Goal: Task Accomplishment & Management: Complete application form

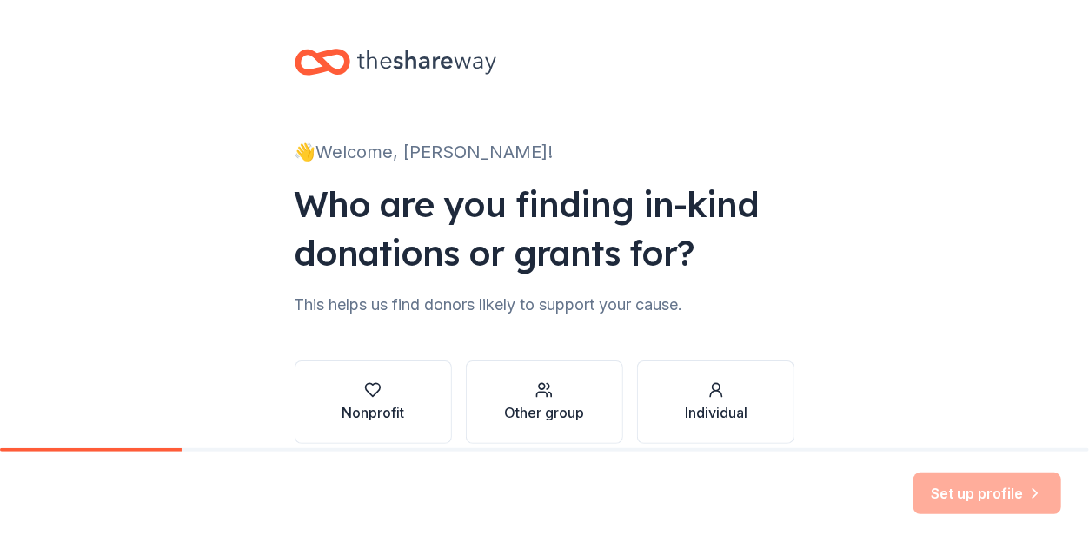
scroll to position [79, 0]
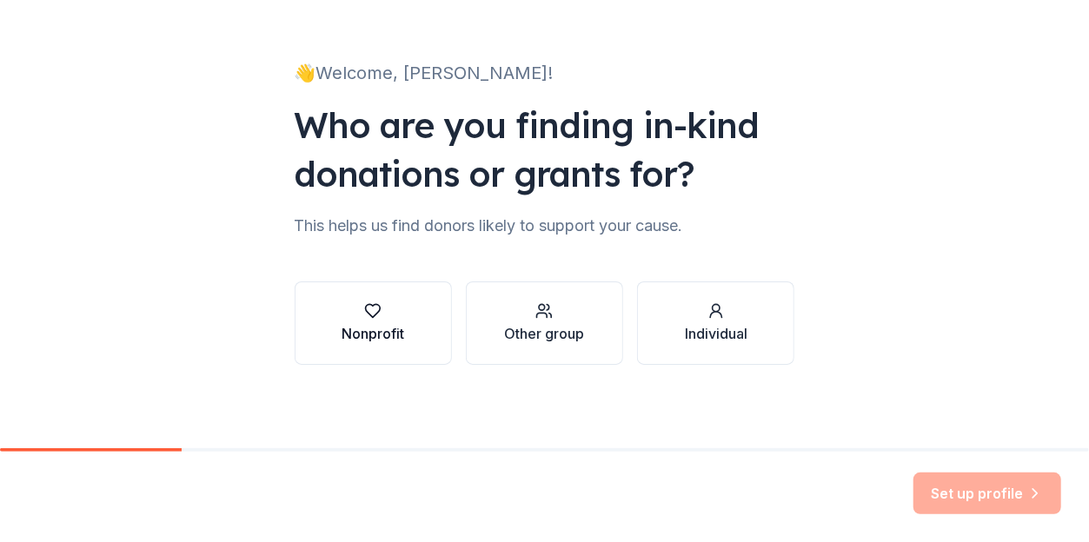
click at [365, 307] on icon "button" at bounding box center [372, 310] width 17 height 17
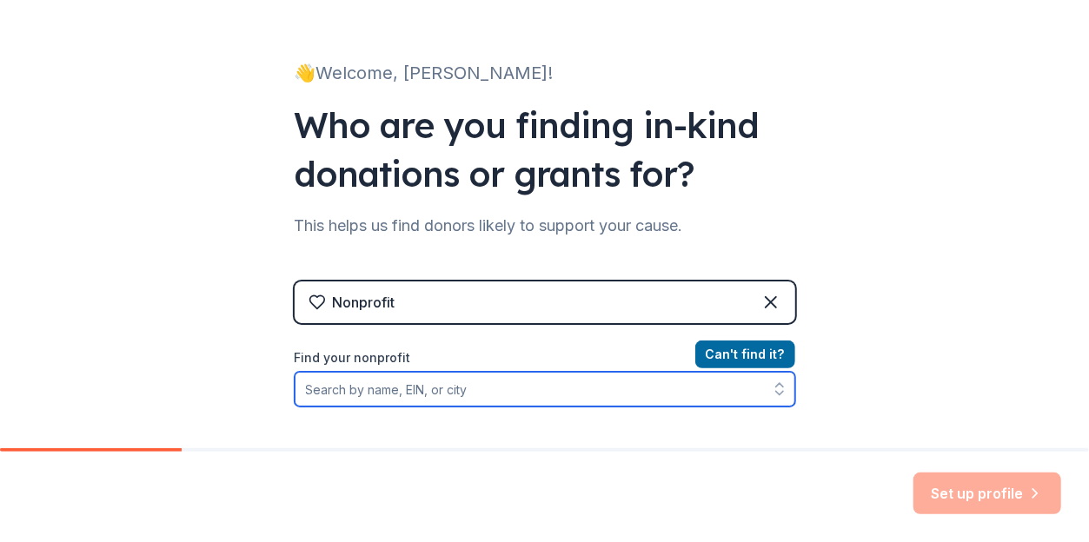
click at [488, 390] on input "Find your nonprofit" at bounding box center [545, 389] width 501 height 35
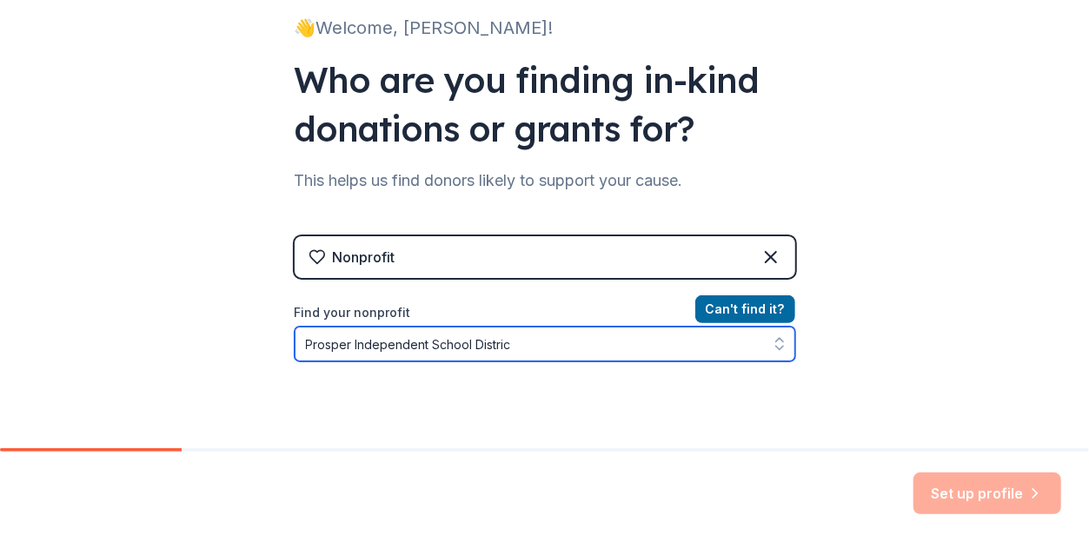
type input "Prosper Independent School District"
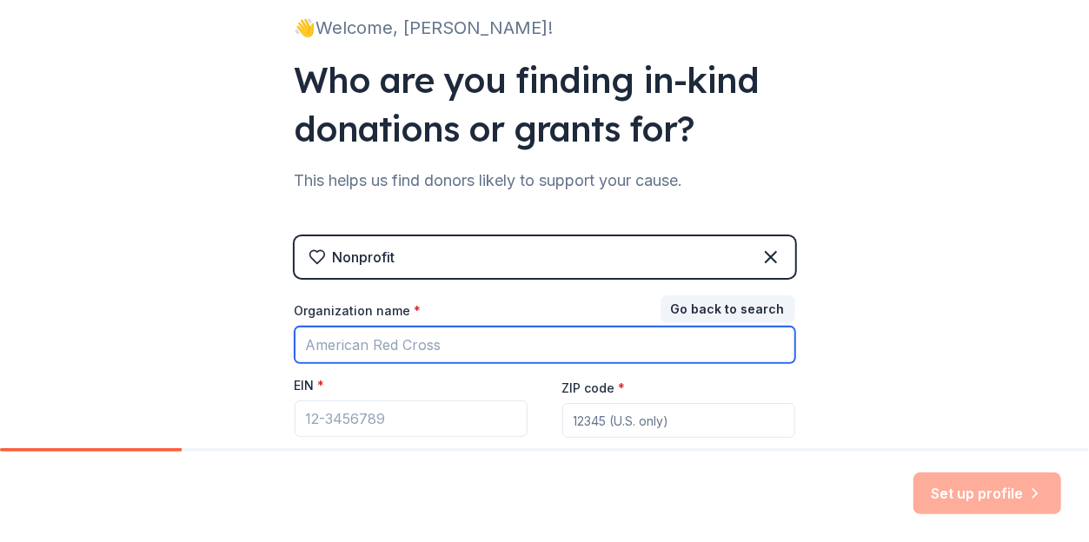
click at [493, 338] on input "Organization name *" at bounding box center [545, 345] width 501 height 36
type input "Prosper ISD"
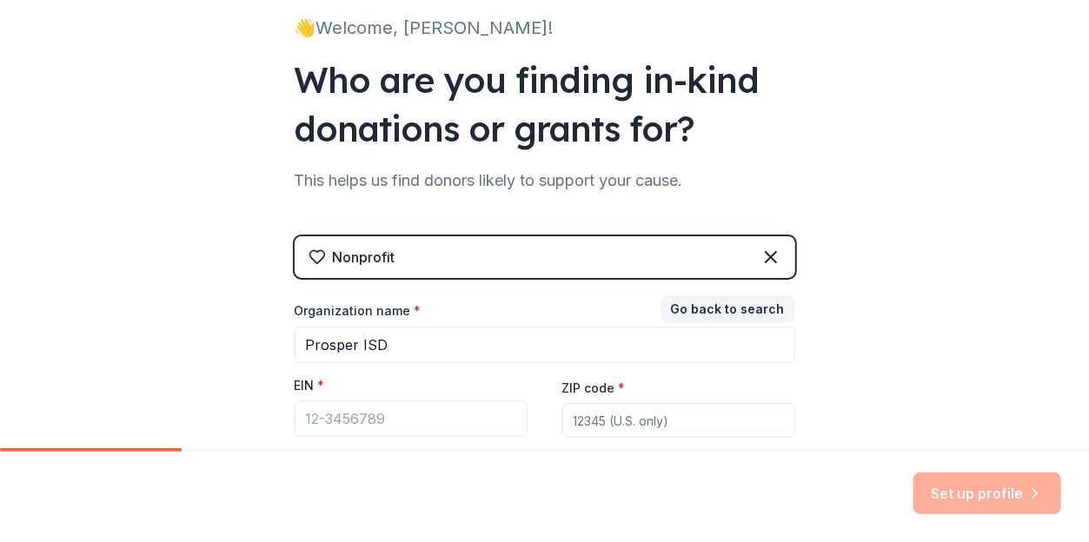
click at [900, 366] on div "👋 Welcome, [PERSON_NAME]! Who are you finding in-kind donations or grants for? …" at bounding box center [544, 233] width 1089 height 715
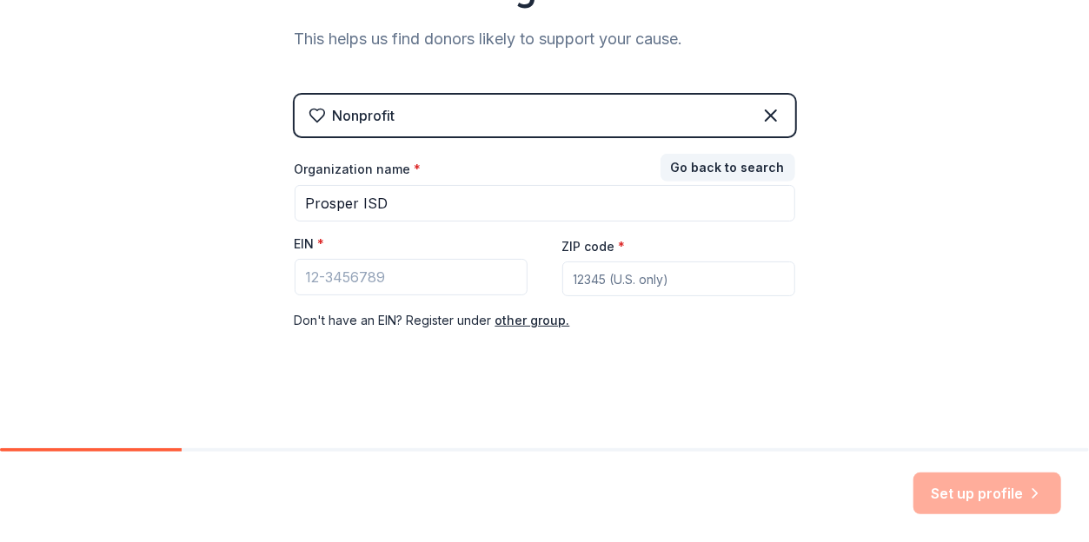
scroll to position [179, 0]
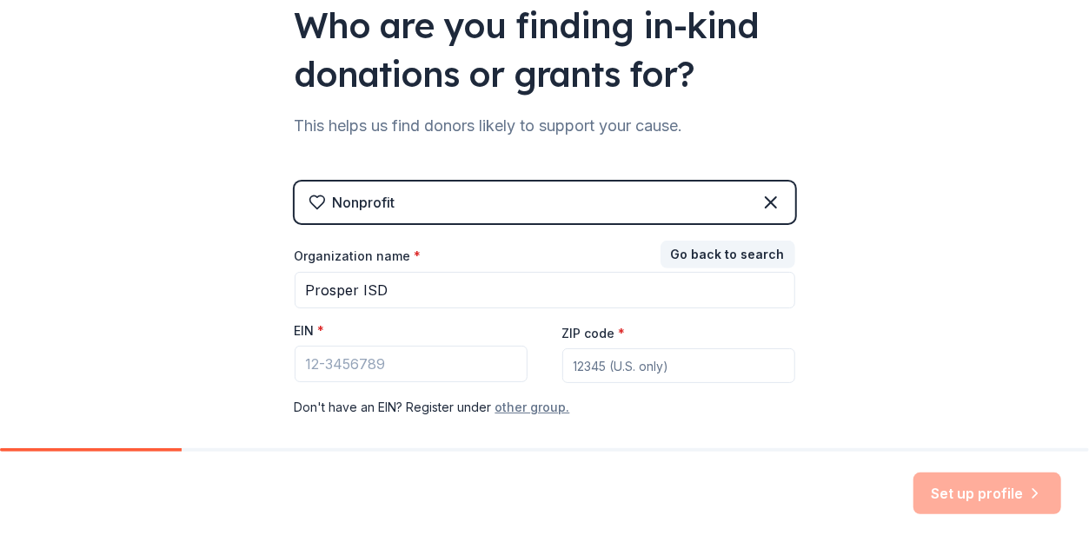
click at [515, 407] on button "other group." at bounding box center [532, 407] width 75 height 21
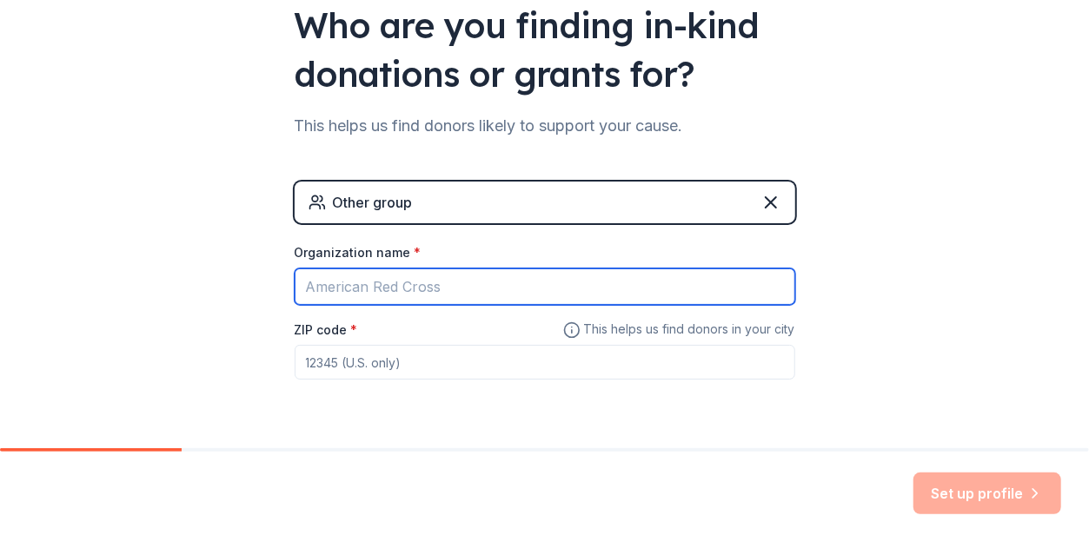
click at [485, 277] on input "Organization name *" at bounding box center [545, 287] width 501 height 36
type input "Prosper Independent School District"
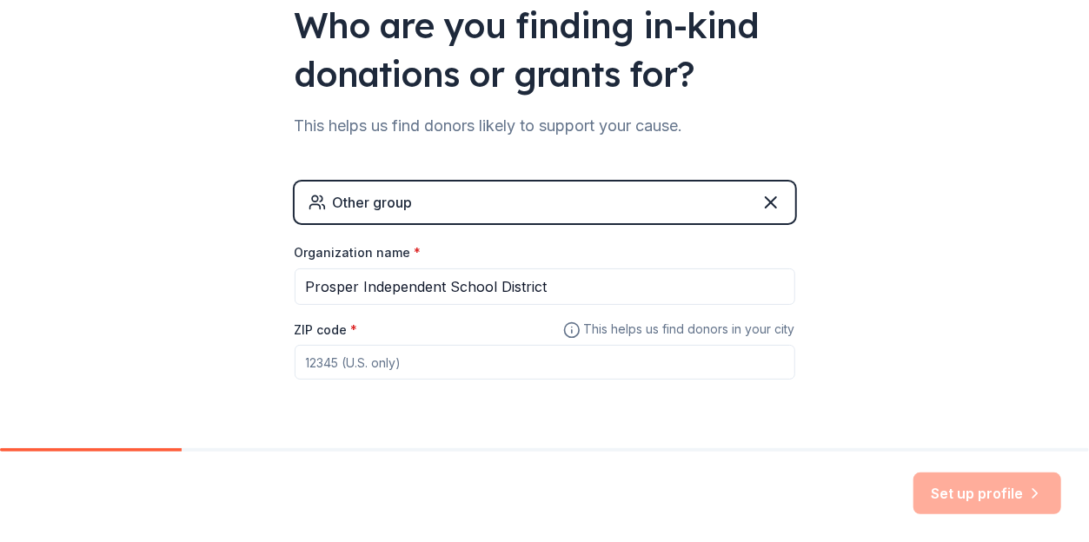
click at [332, 363] on input "ZIP code *" at bounding box center [545, 362] width 501 height 35
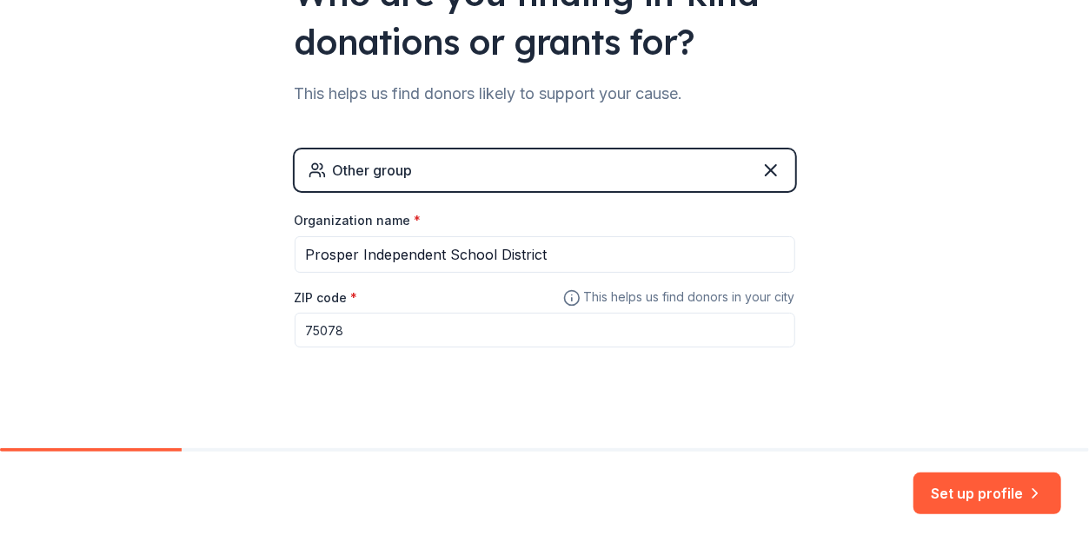
scroll to position [228, 0]
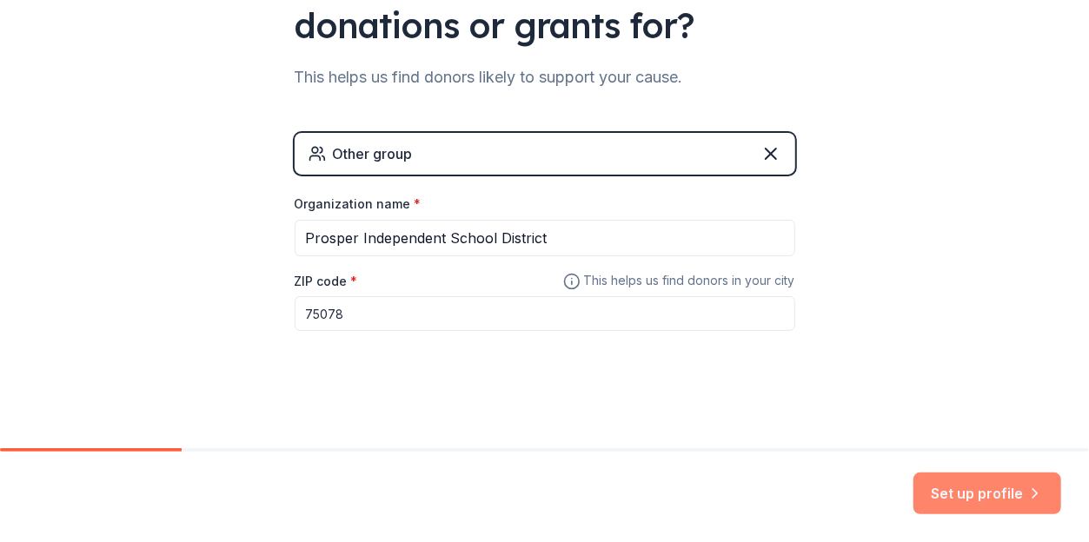
type input "75078"
click at [975, 493] on button "Set up profile" at bounding box center [987, 494] width 148 height 42
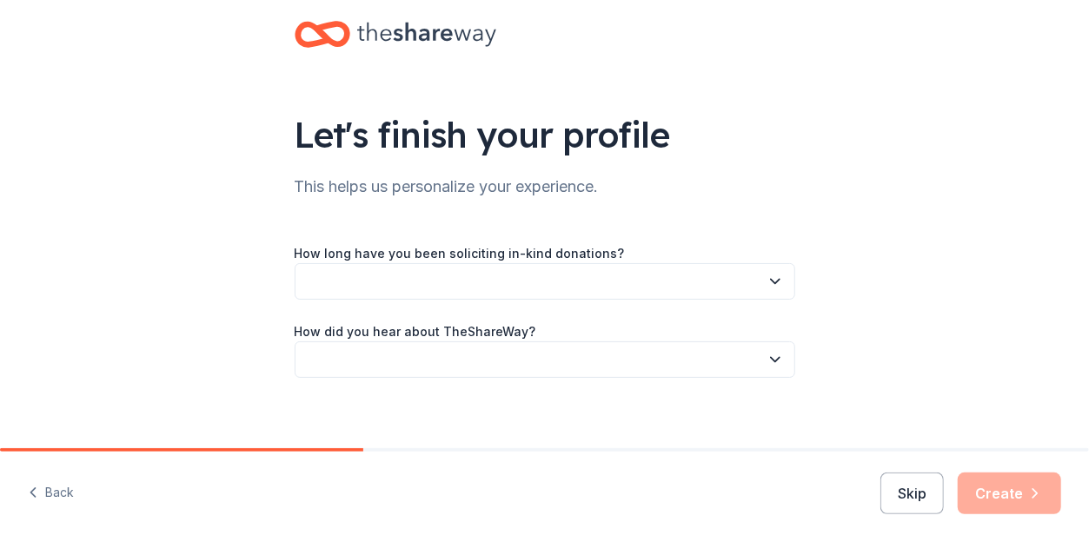
scroll to position [41, 0]
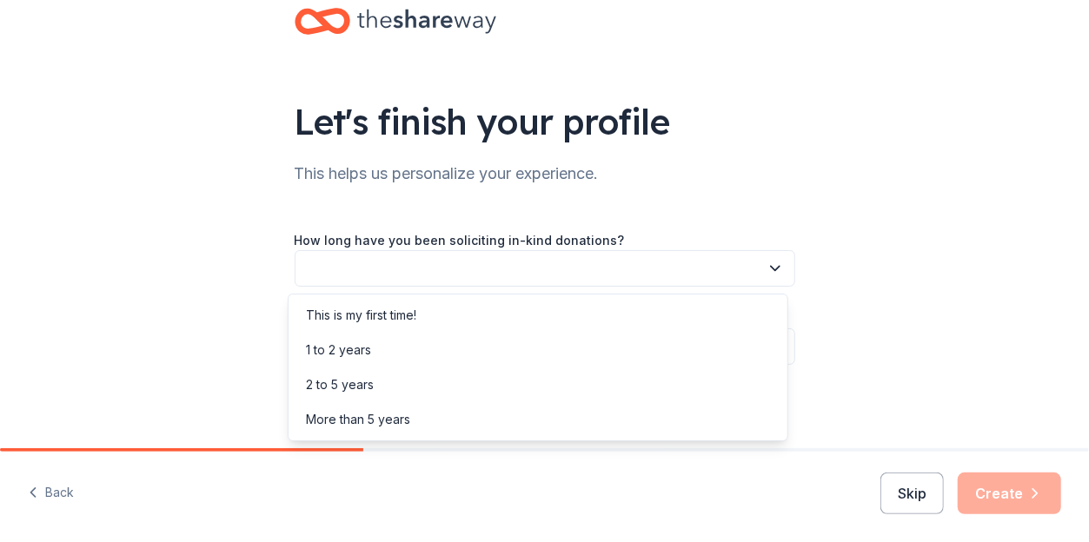
click at [771, 269] on icon "button" at bounding box center [775, 269] width 9 height 4
click at [634, 314] on div "This is my first time!" at bounding box center [538, 315] width 492 height 35
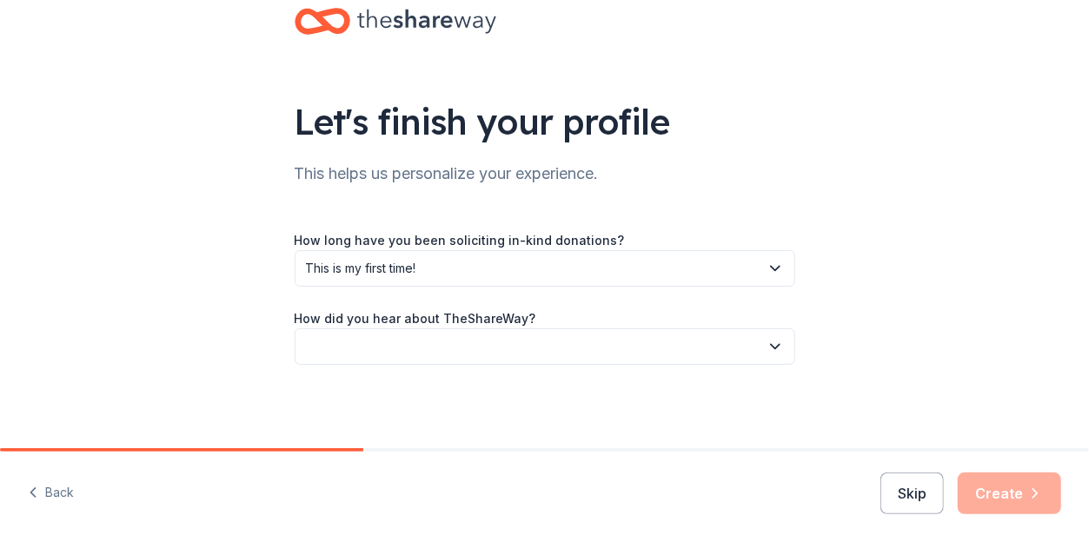
click at [772, 346] on icon "button" at bounding box center [775, 347] width 9 height 4
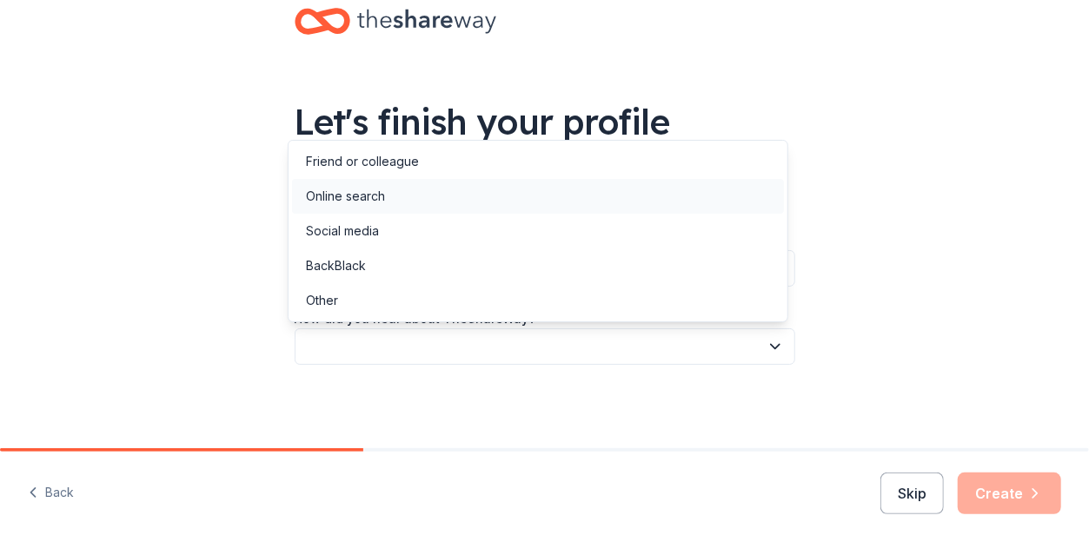
click at [360, 196] on div "Online search" at bounding box center [345, 196] width 79 height 21
